Goal: Task Accomplishment & Management: Manage account settings

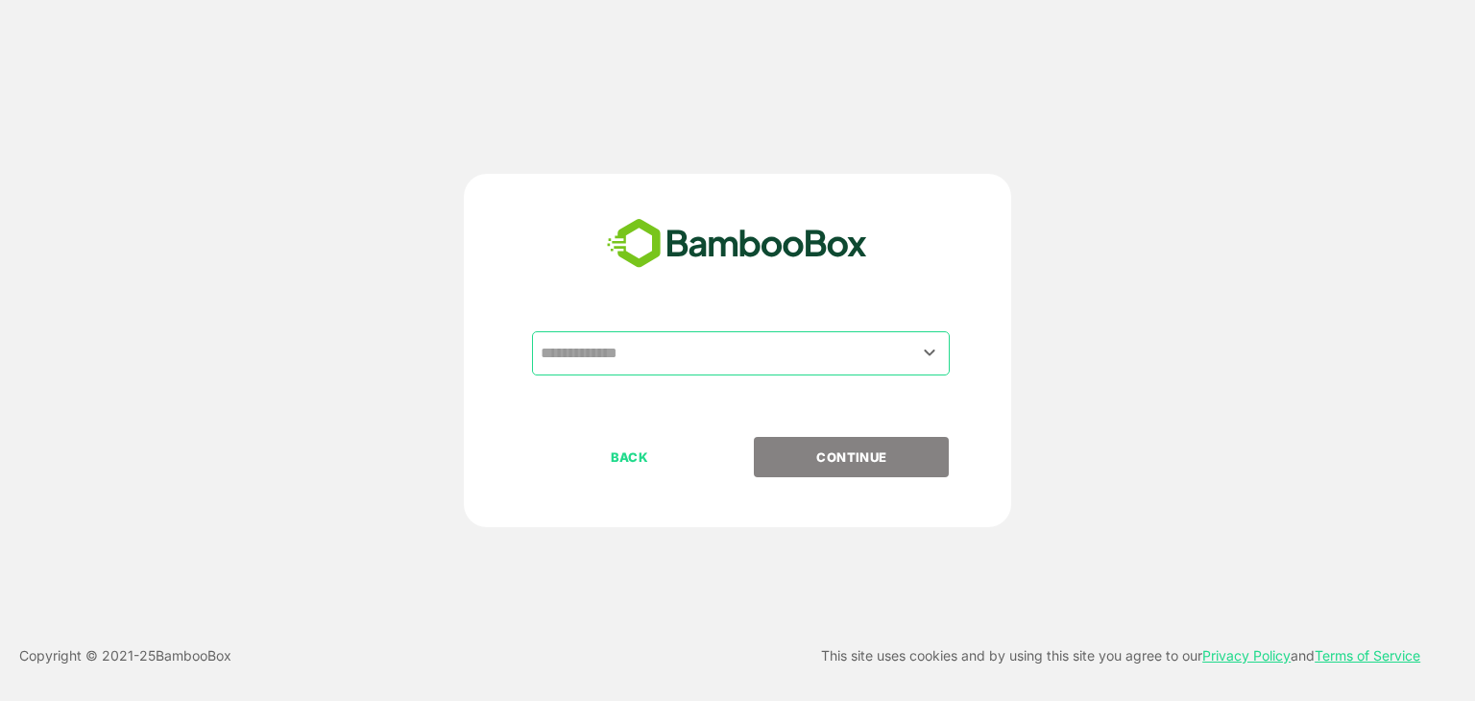
click at [808, 375] on div "​" at bounding box center [737, 384] width 478 height 106
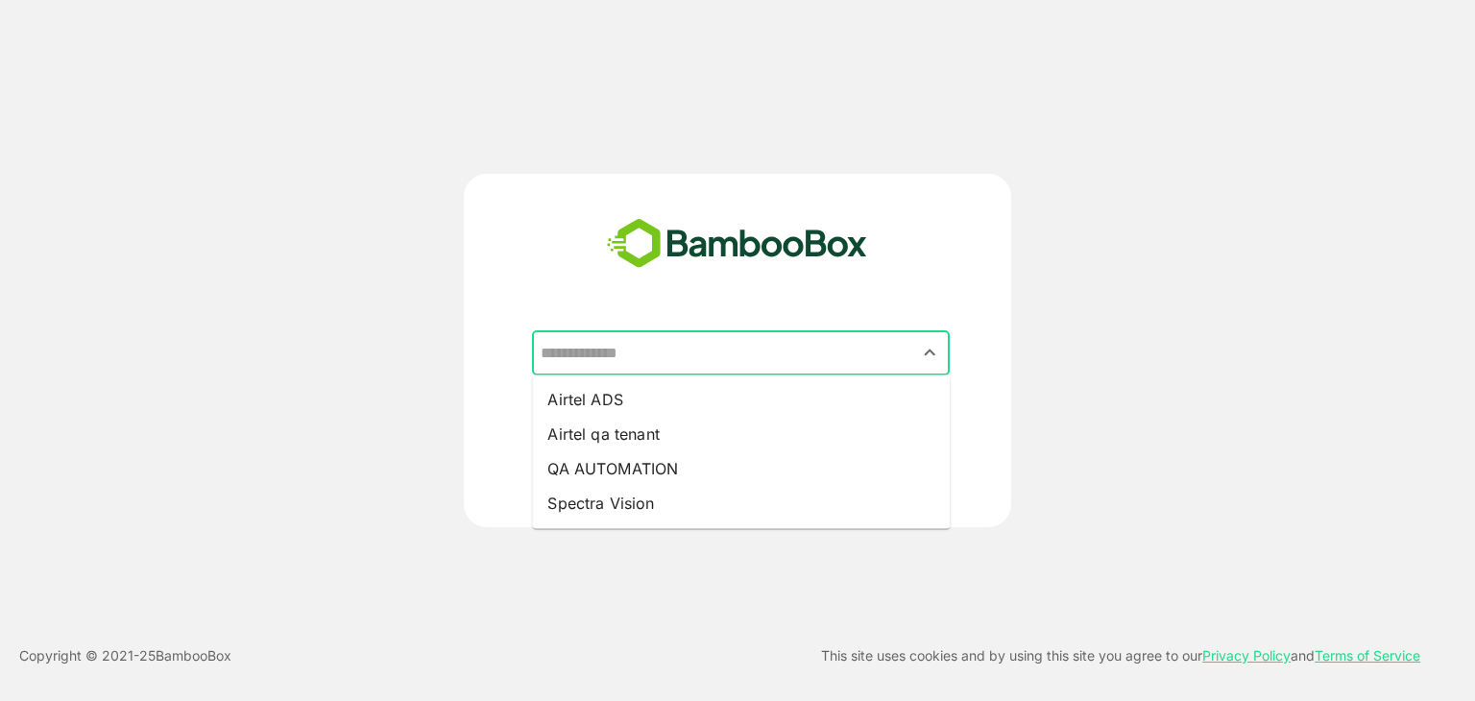
click at [782, 356] on input "text" at bounding box center [741, 353] width 410 height 36
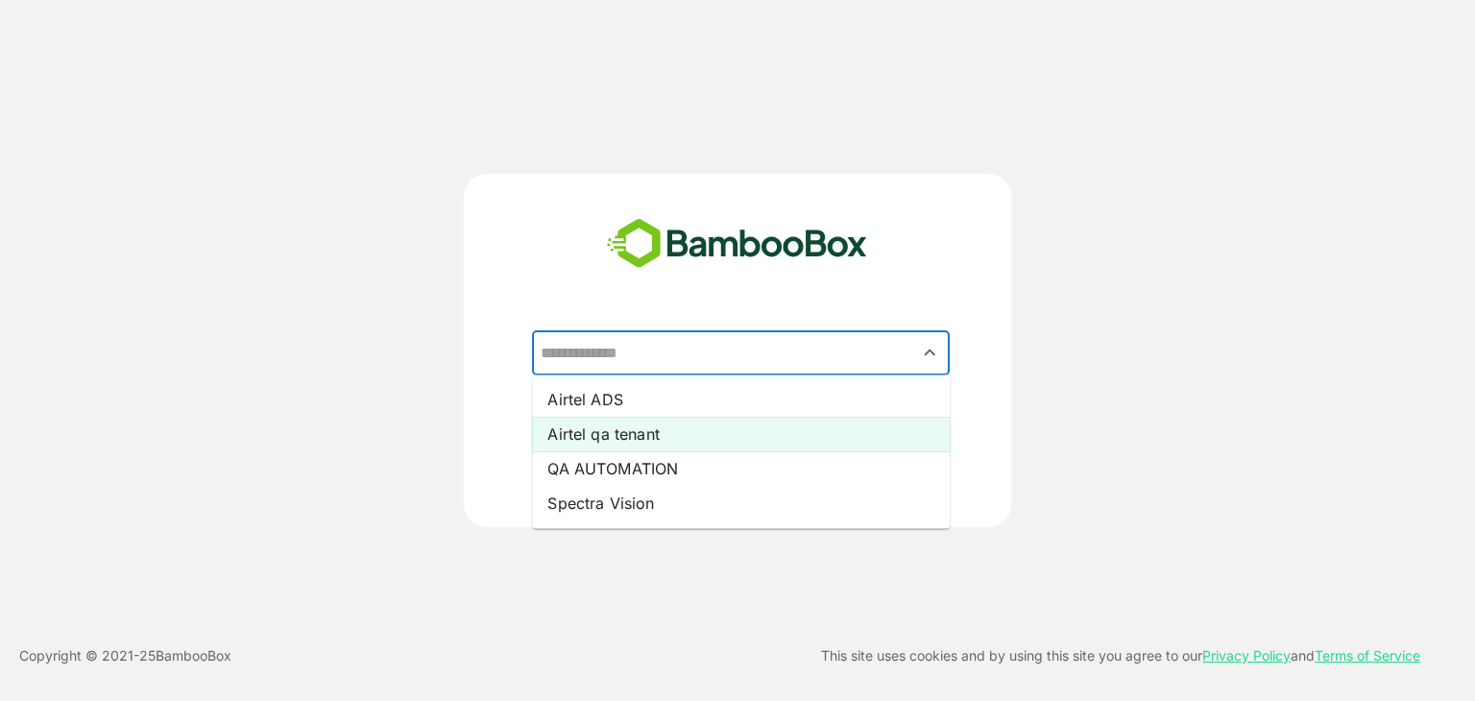
click at [760, 438] on li "Airtel qa tenant" at bounding box center [741, 434] width 418 height 35
type input "**********"
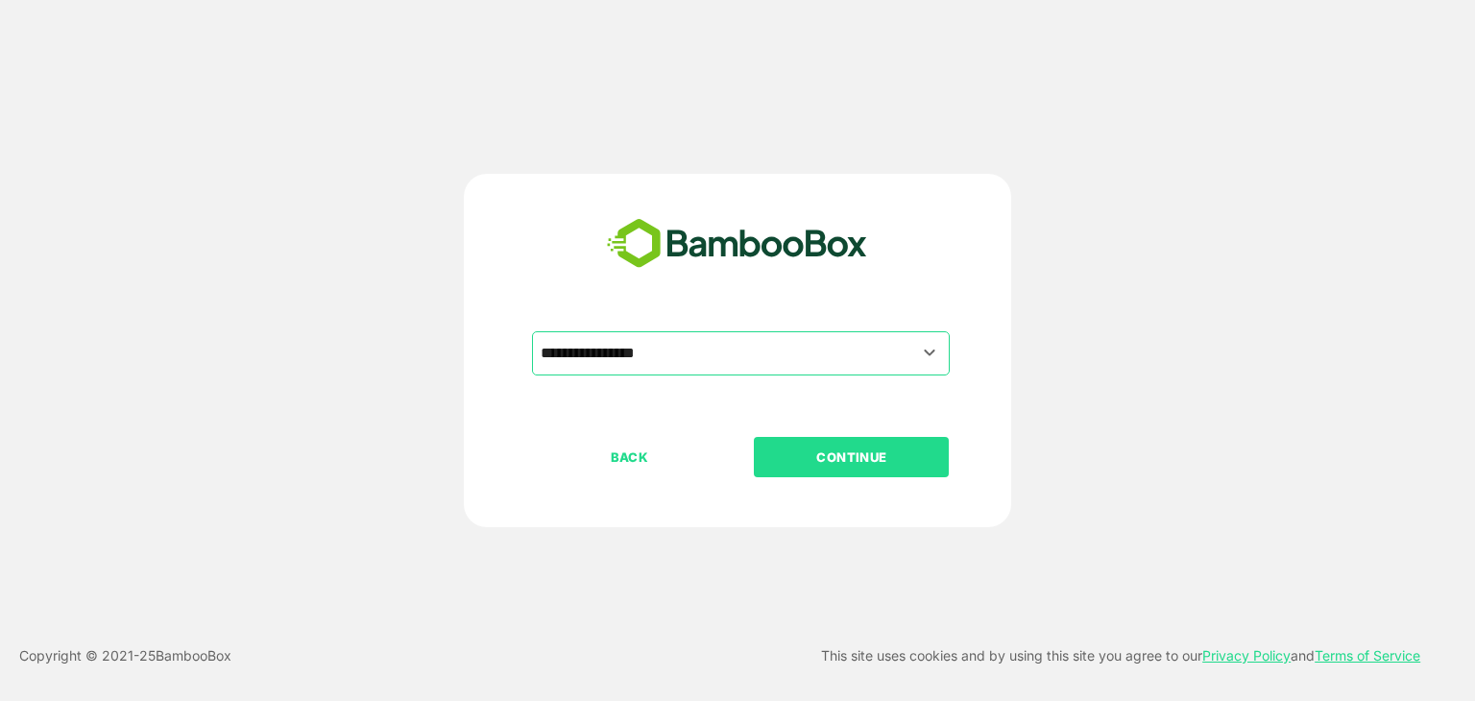
click at [827, 461] on p "CONTINUE" at bounding box center [852, 456] width 192 height 21
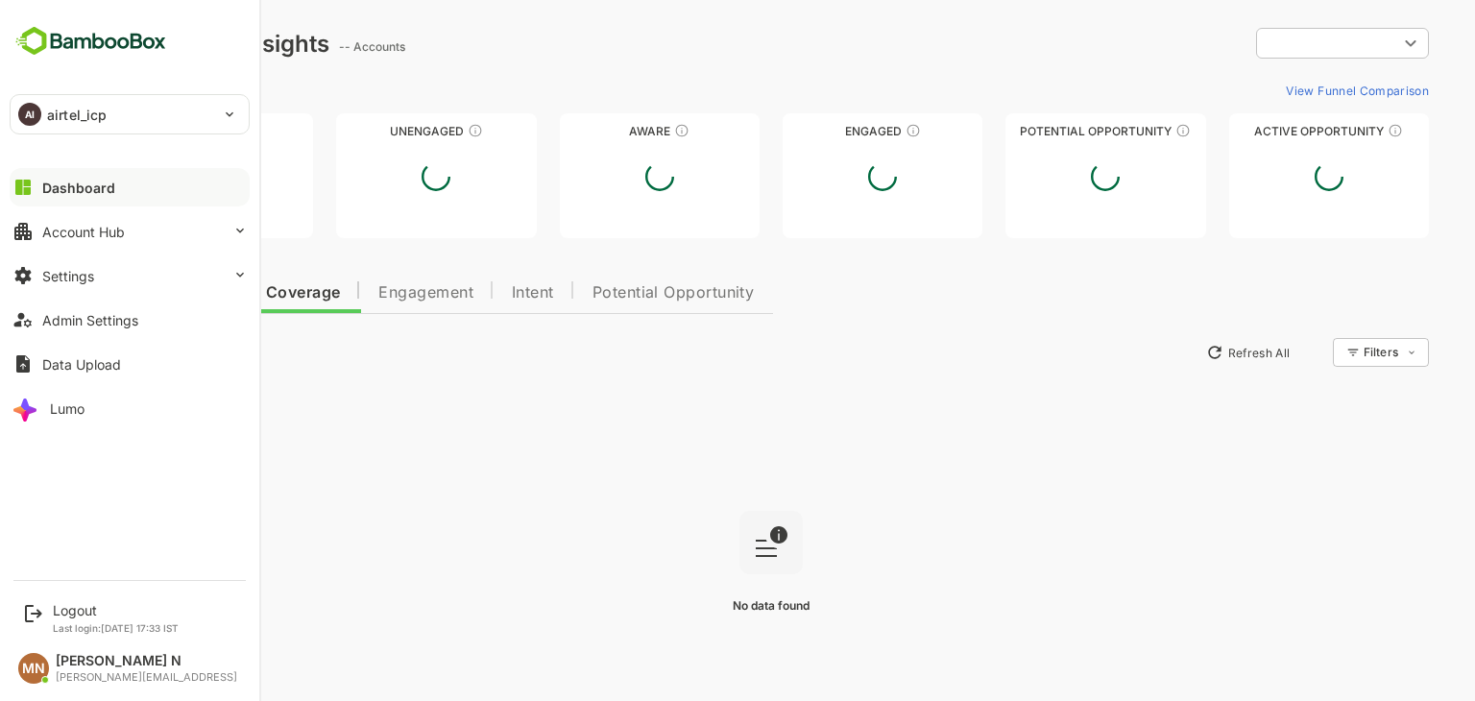
type input "**********"
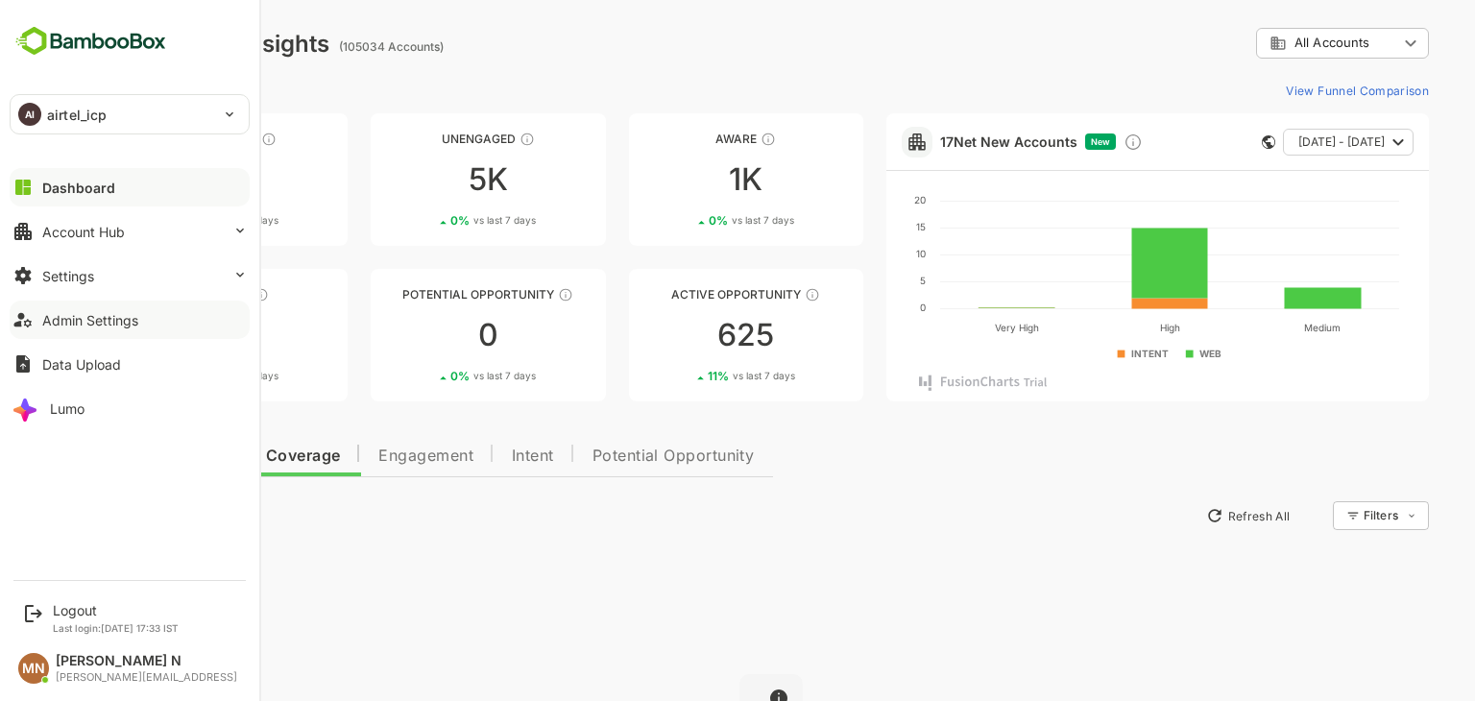
click at [166, 318] on button "Admin Settings" at bounding box center [130, 320] width 240 height 38
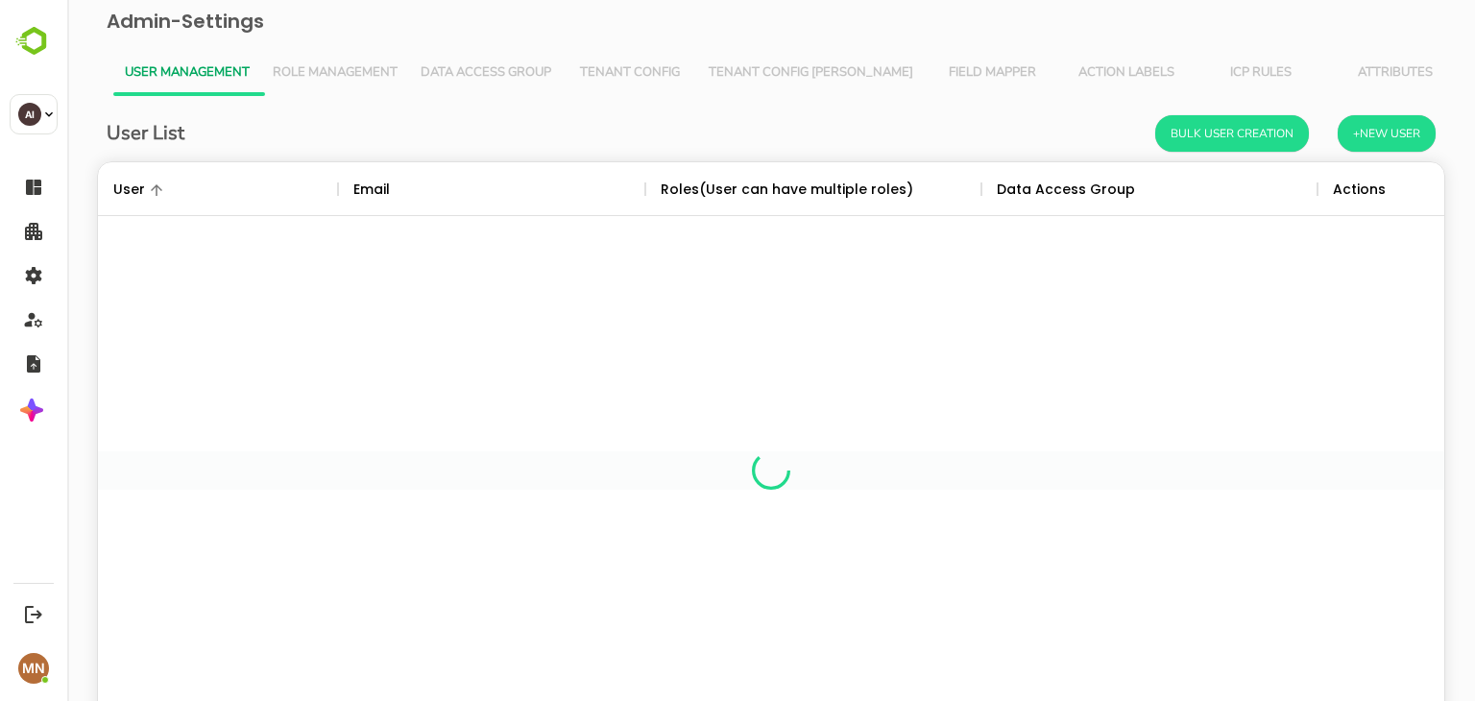
scroll to position [548, 1317]
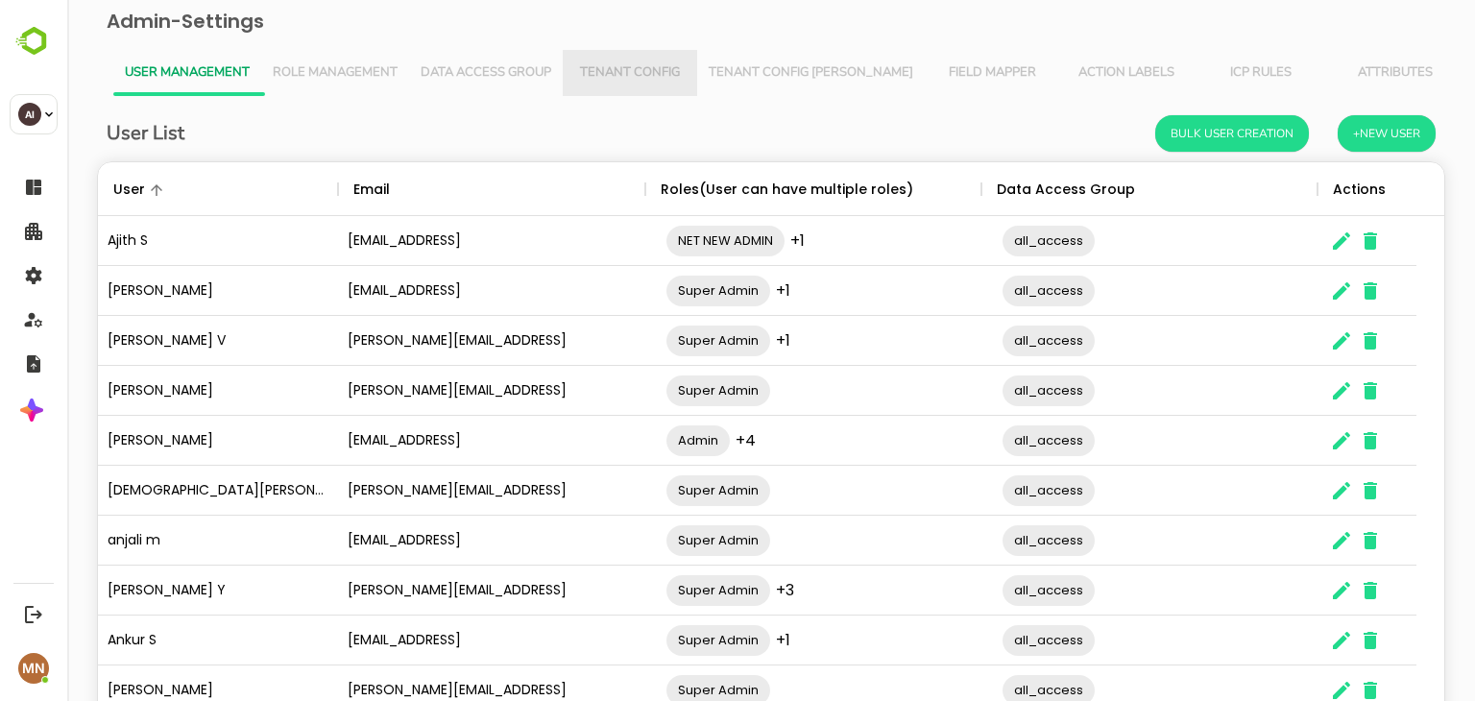
click at [638, 51] on button "Tenant Config" at bounding box center [630, 73] width 134 height 46
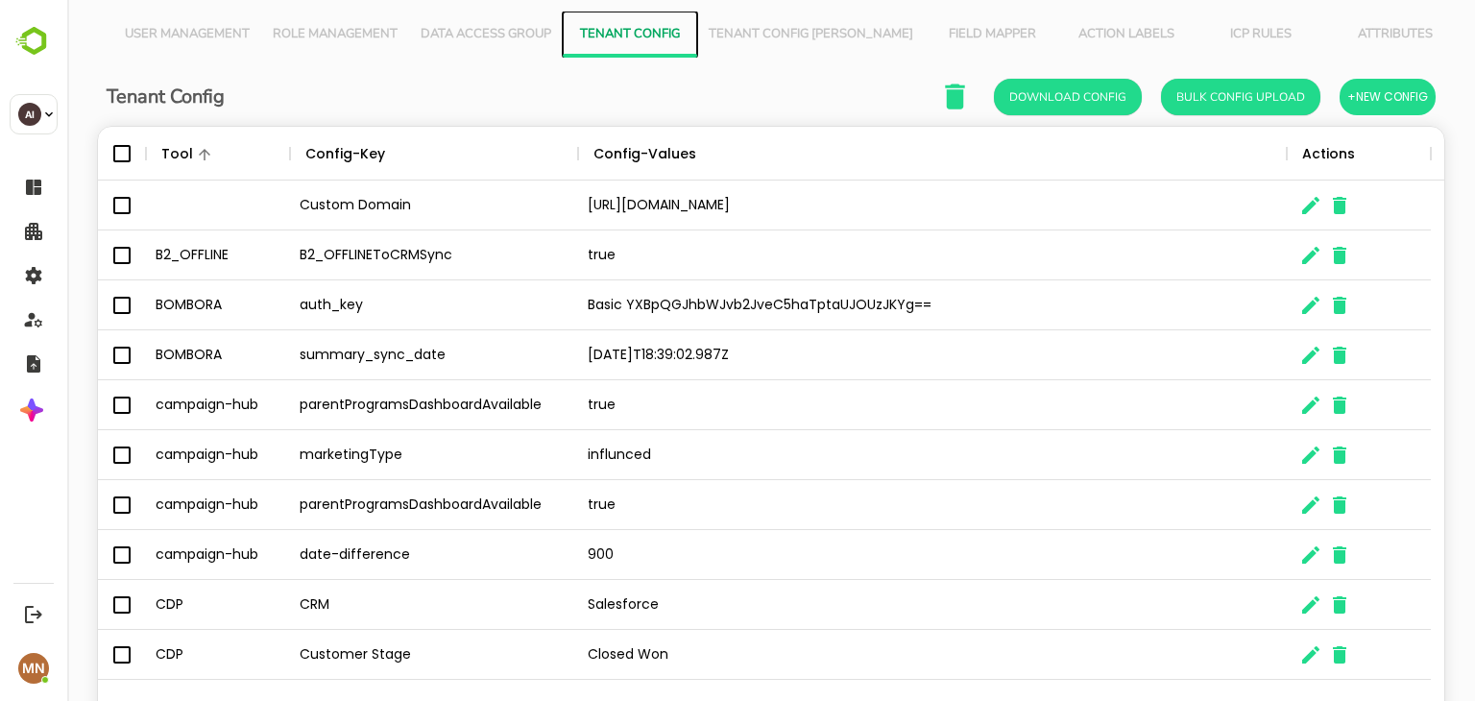
scroll to position [126, 0]
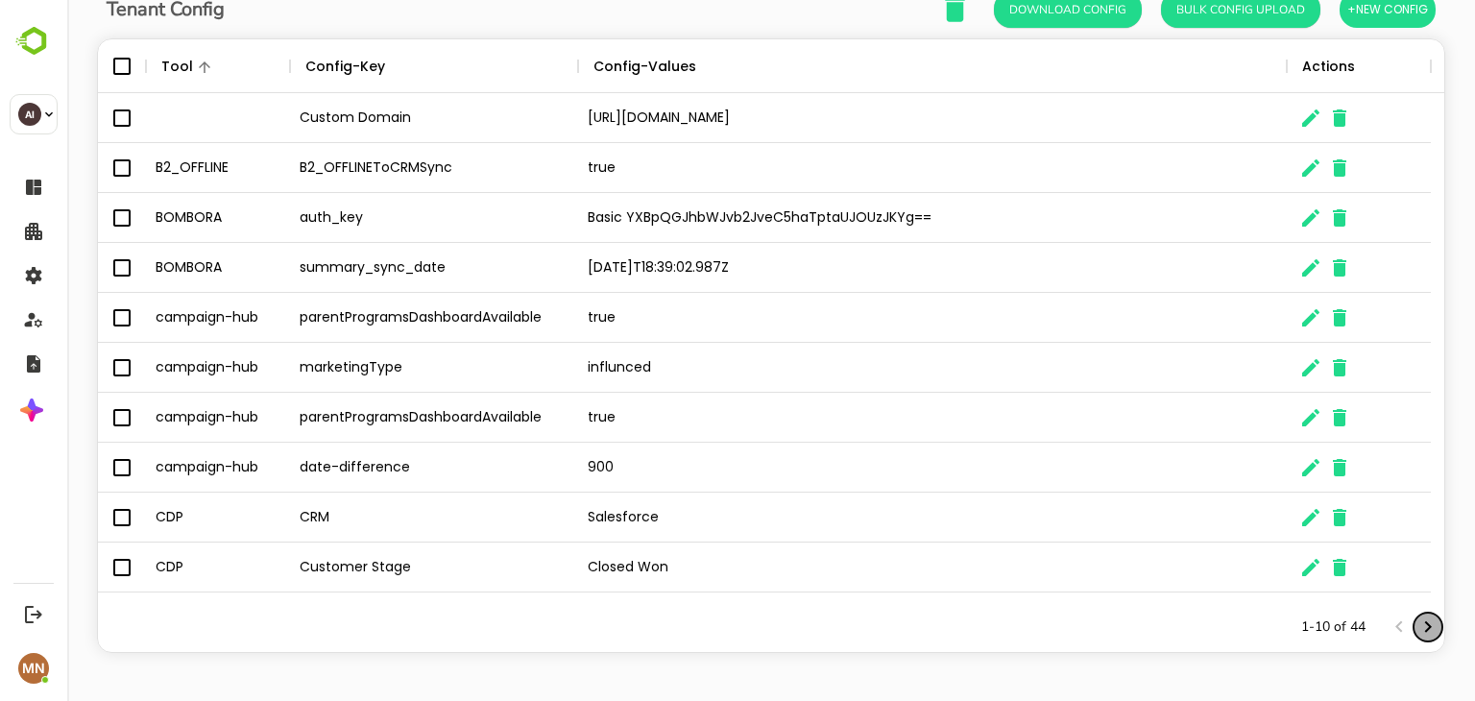
click at [1416, 627] on icon "Next page" at bounding box center [1427, 626] width 23 height 23
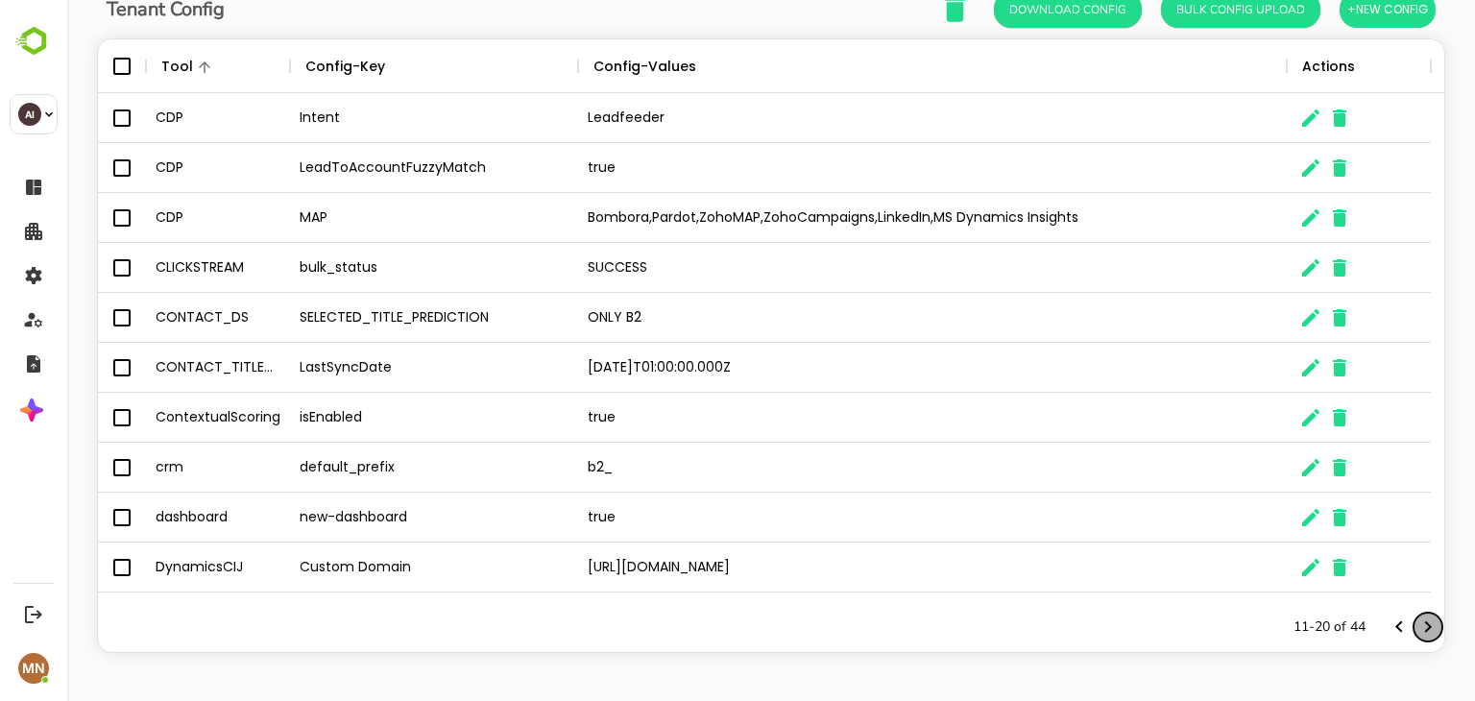
click at [1416, 627] on icon "Next page" at bounding box center [1427, 626] width 23 height 23
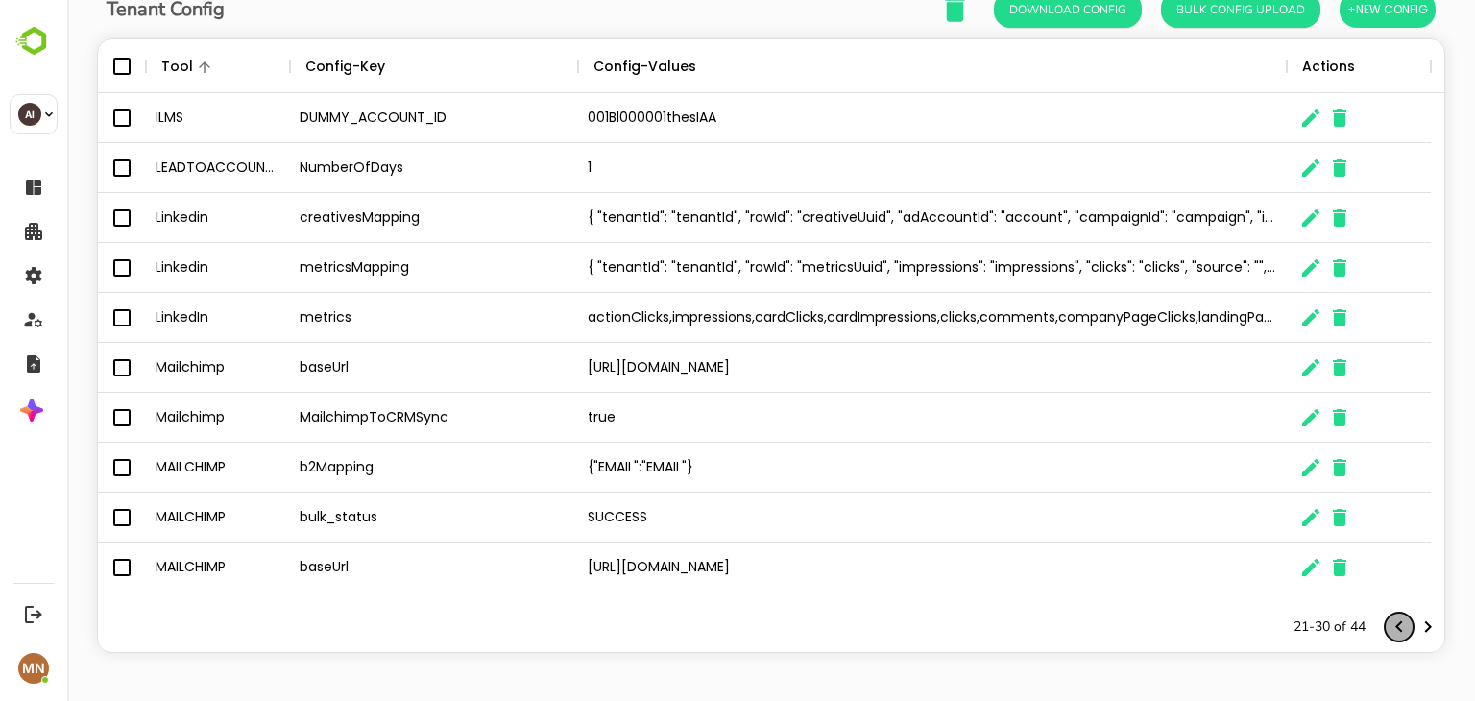
click at [1395, 627] on icon "Previous page" at bounding box center [1398, 627] width 7 height 12
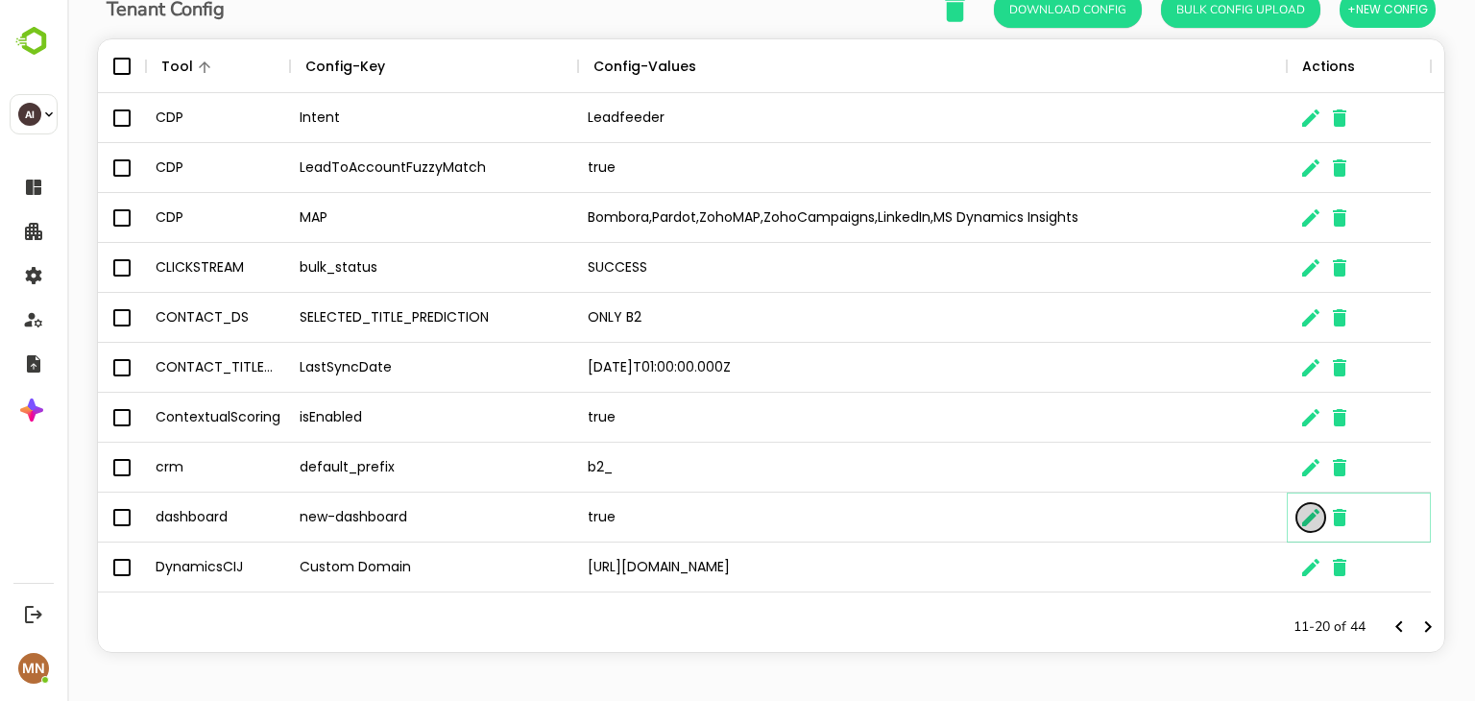
click at [1310, 512] on icon "The User Data" at bounding box center [1310, 517] width 23 height 23
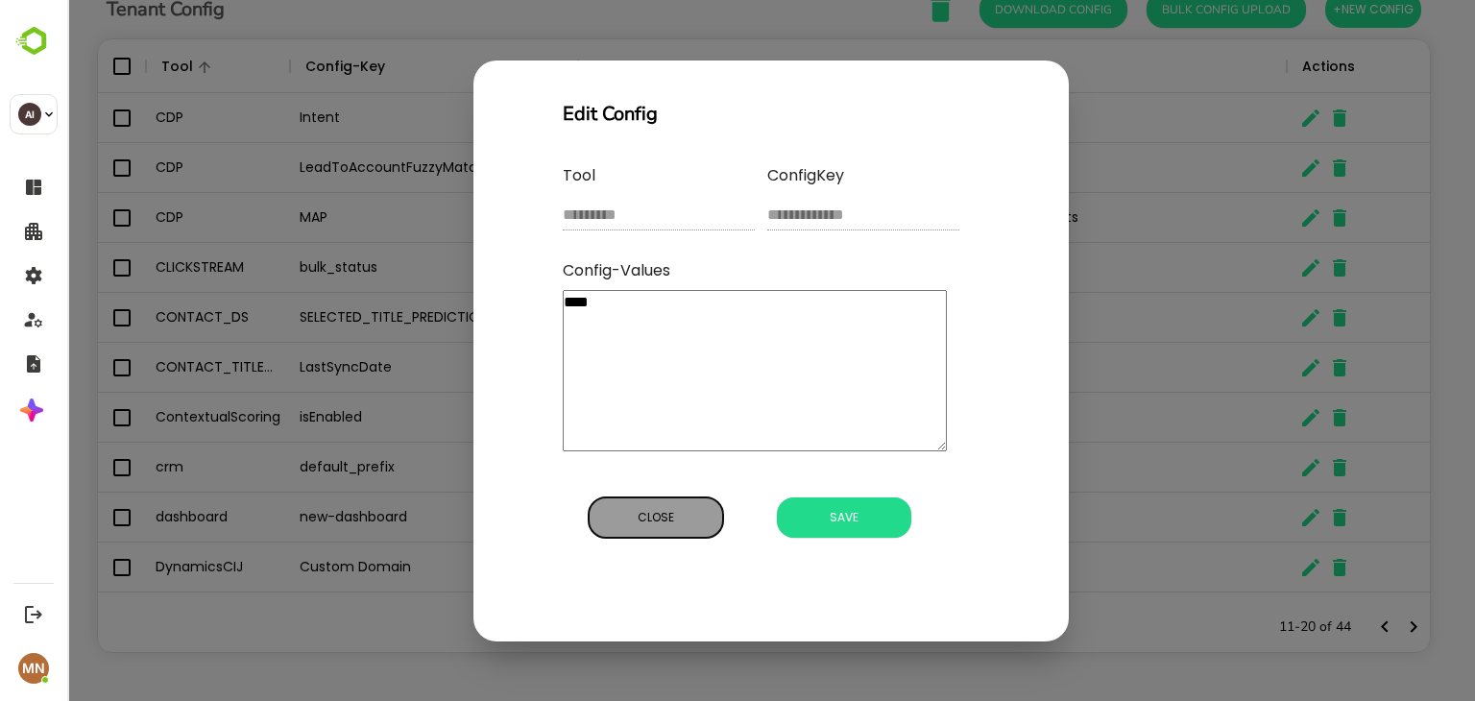
click at [667, 532] on button "Close" at bounding box center [656, 517] width 134 height 40
type textarea "*"
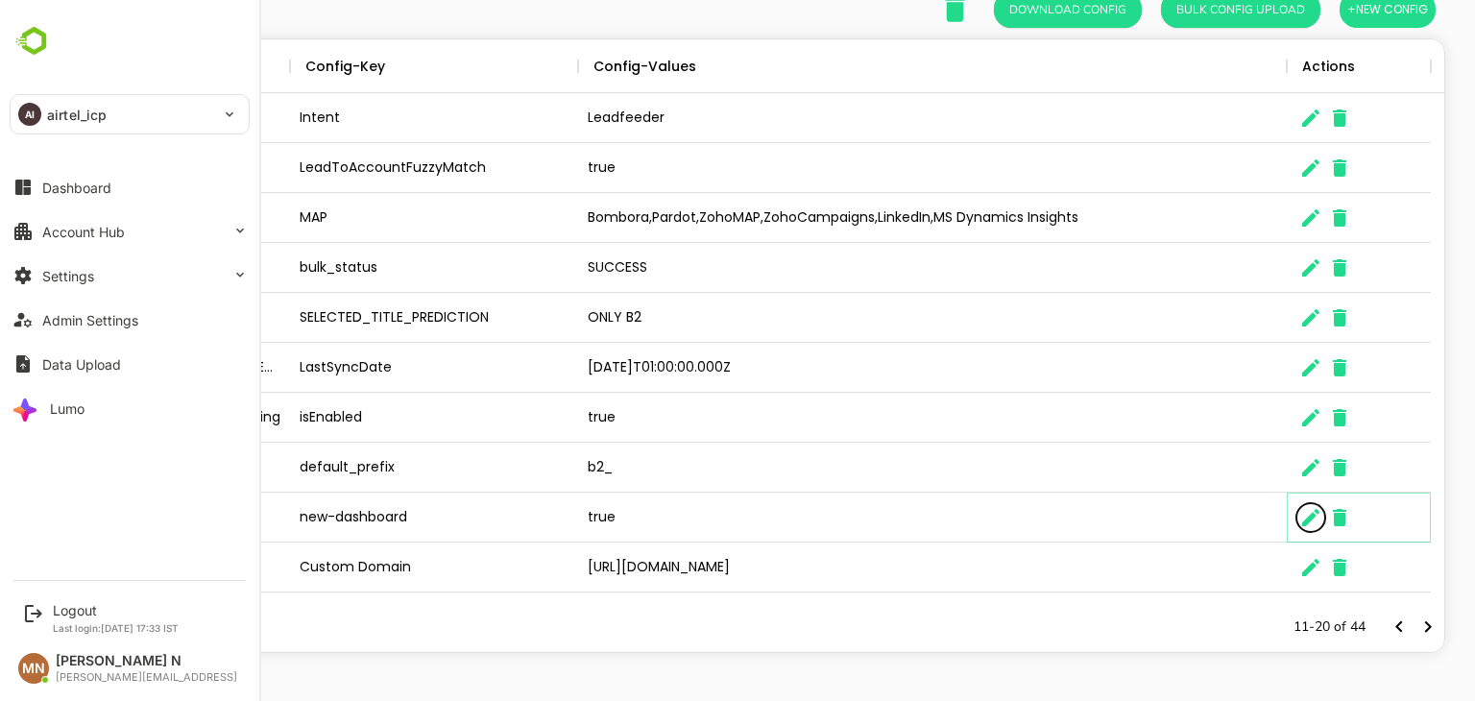
scroll to position [15, 15]
